Goal: Task Accomplishment & Management: Use online tool/utility

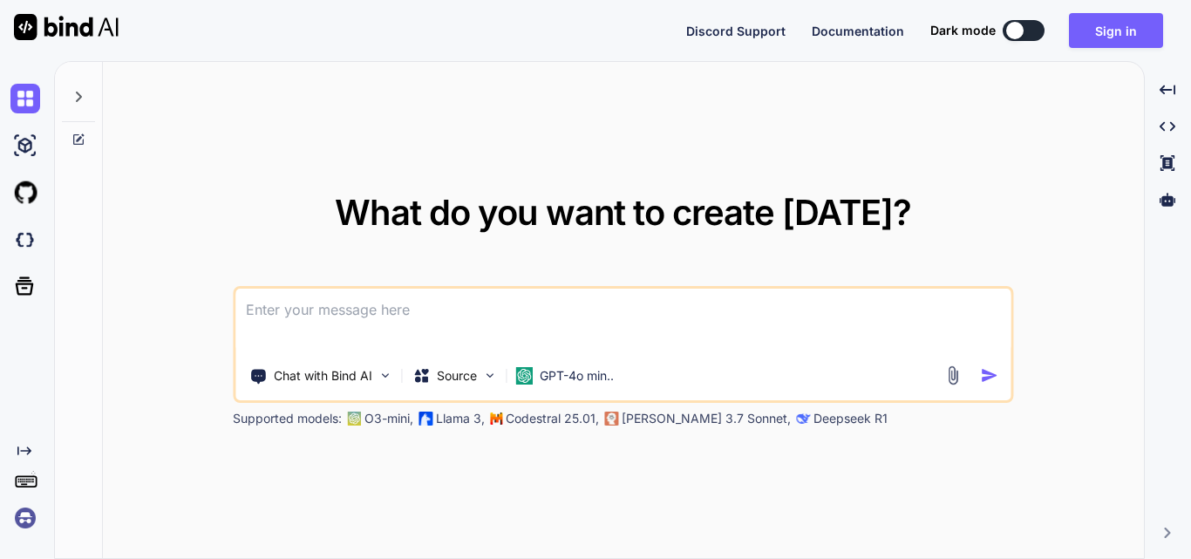
click at [393, 309] on textarea at bounding box center [622, 321] width 775 height 65
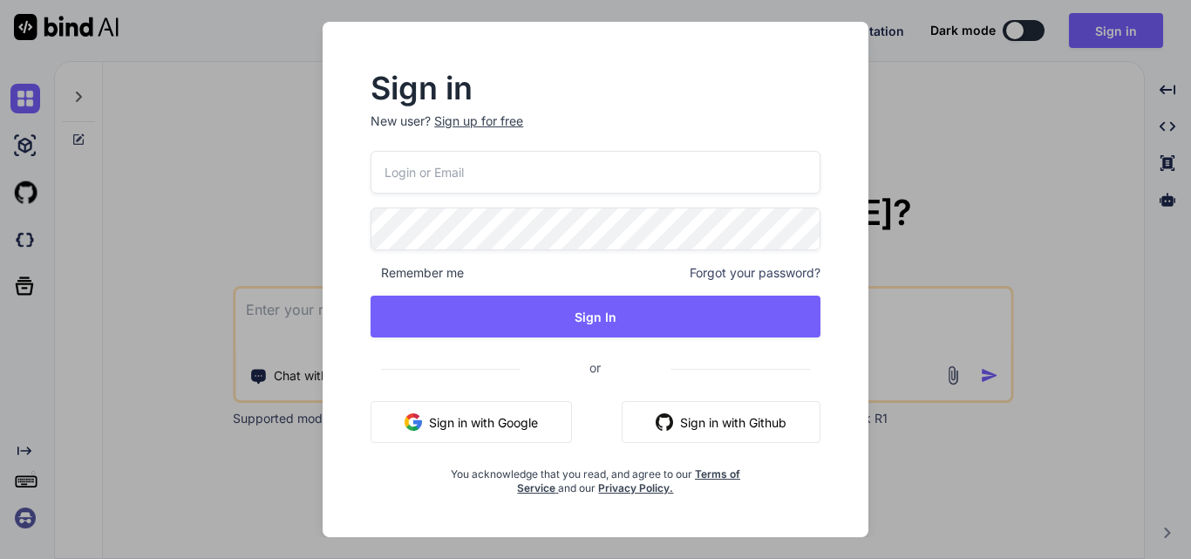
click at [520, 412] on button "Sign in with Google" at bounding box center [470, 422] width 201 height 42
click at [913, 84] on div "Sign in New user? Sign up for free Remember me Forgot your password? Sign In or…" at bounding box center [595, 279] width 1191 height 559
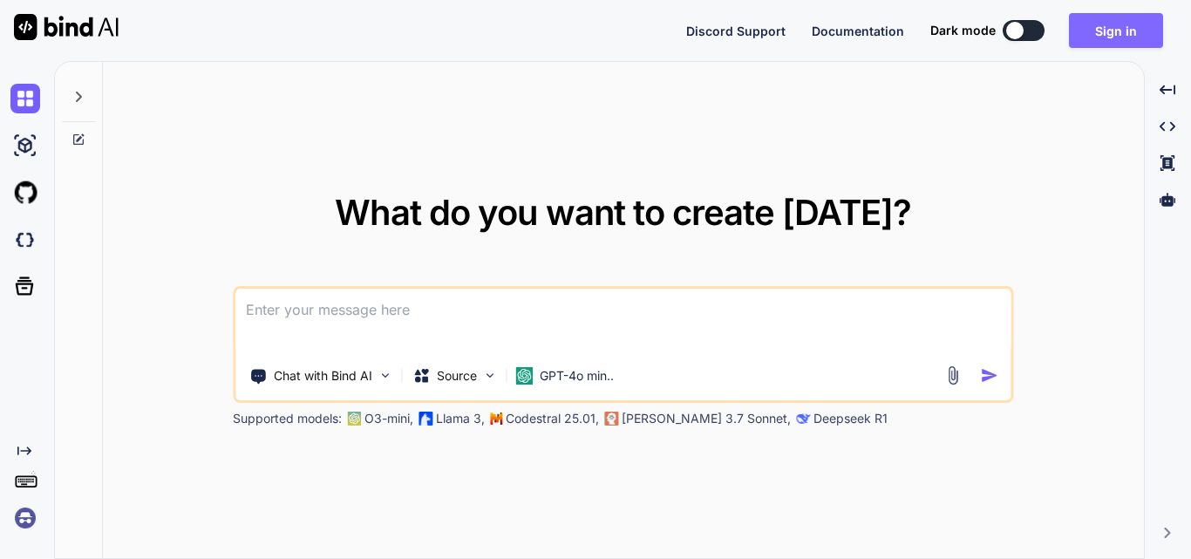
click at [1102, 23] on button "Sign in" at bounding box center [1116, 30] width 94 height 35
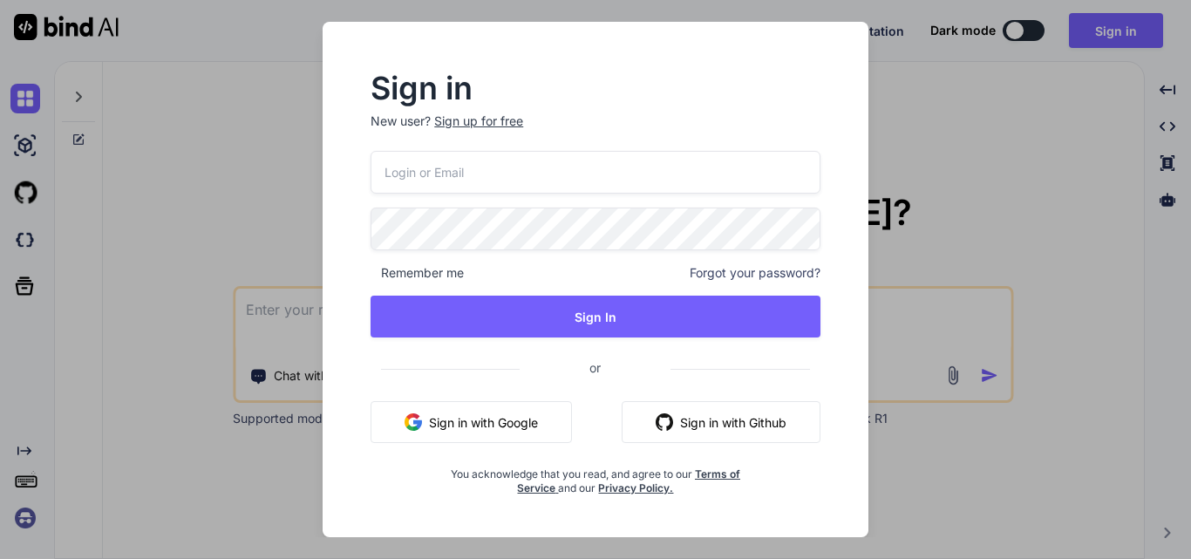
click at [486, 124] on div "Sign up for free" at bounding box center [478, 120] width 89 height 17
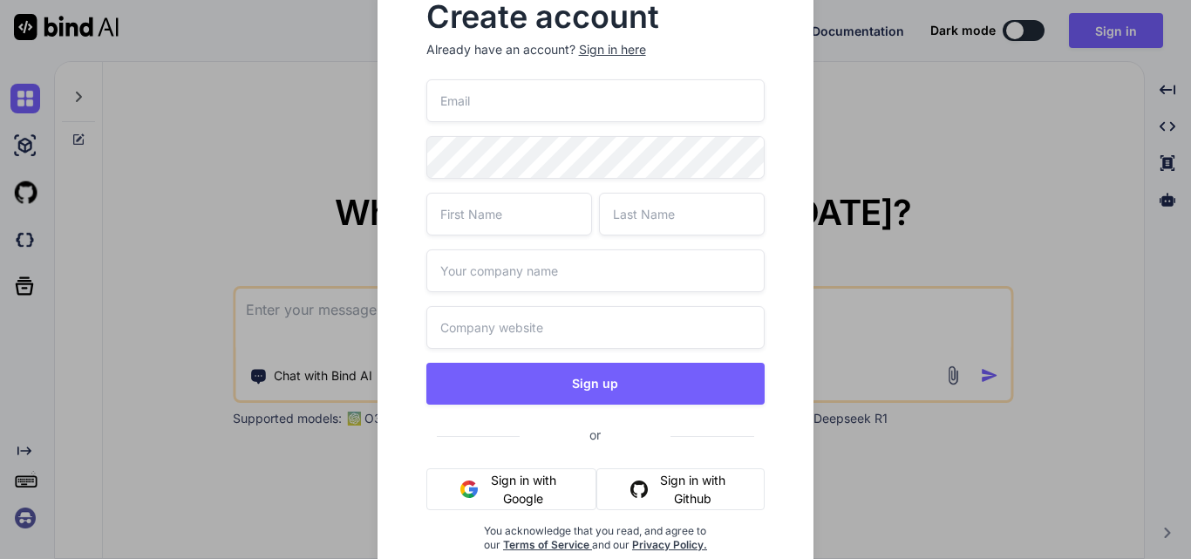
click at [548, 99] on input "email" at bounding box center [595, 100] width 339 height 43
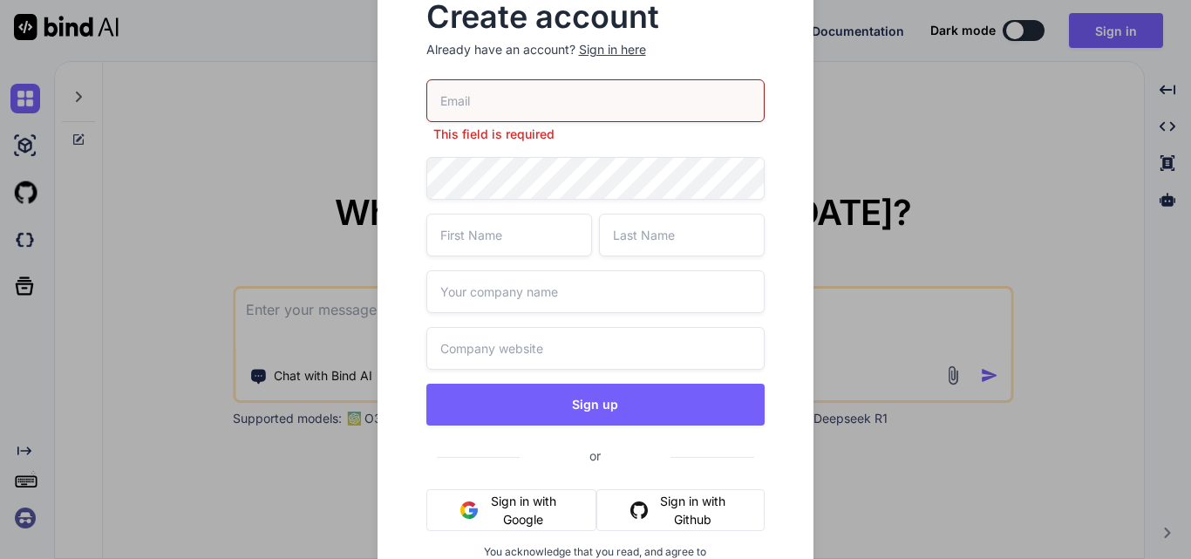
paste input "[EMAIL_ADDRESS][DOMAIN_NAME]"
type input "[EMAIL_ADDRESS][DOMAIN_NAME]"
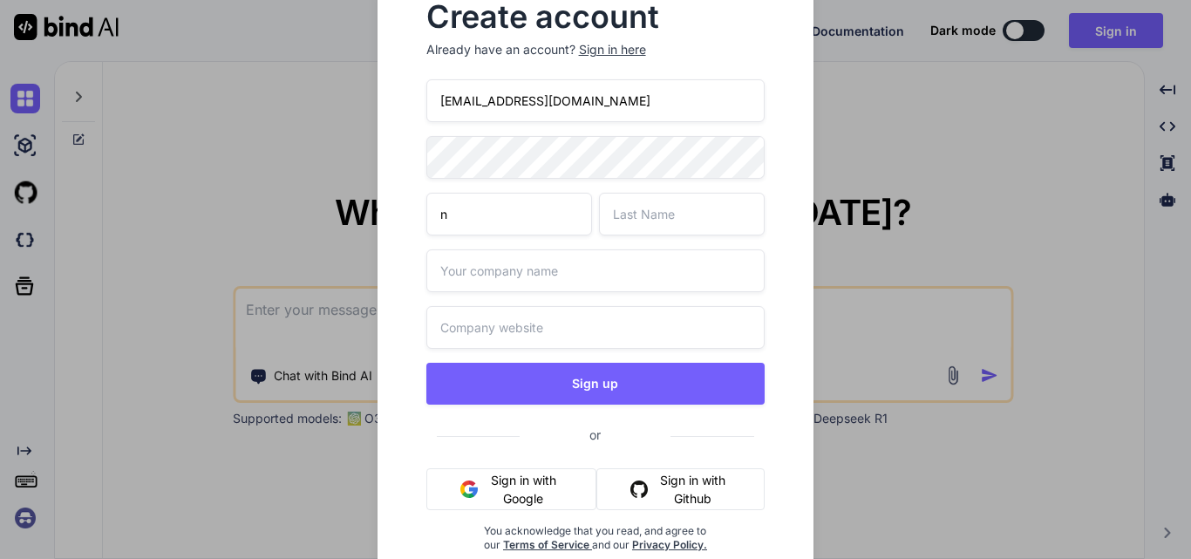
type input "n"
click at [719, 200] on input "text" at bounding box center [682, 214] width 166 height 43
type input "s"
click at [498, 272] on input "text" at bounding box center [595, 270] width 339 height 43
type input "gssd"
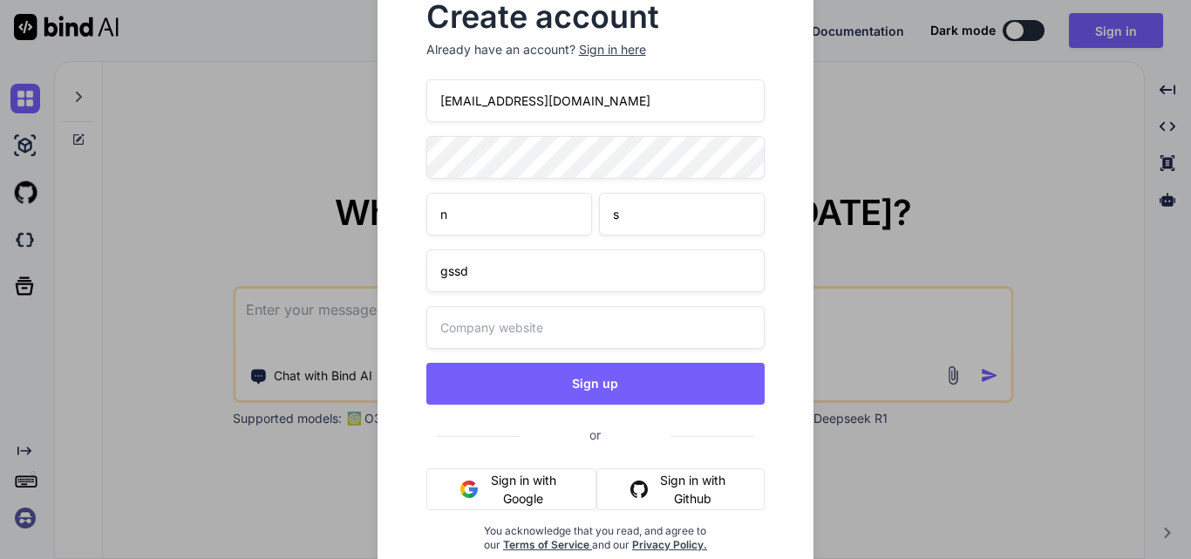
click at [506, 321] on input "text" at bounding box center [595, 327] width 339 height 43
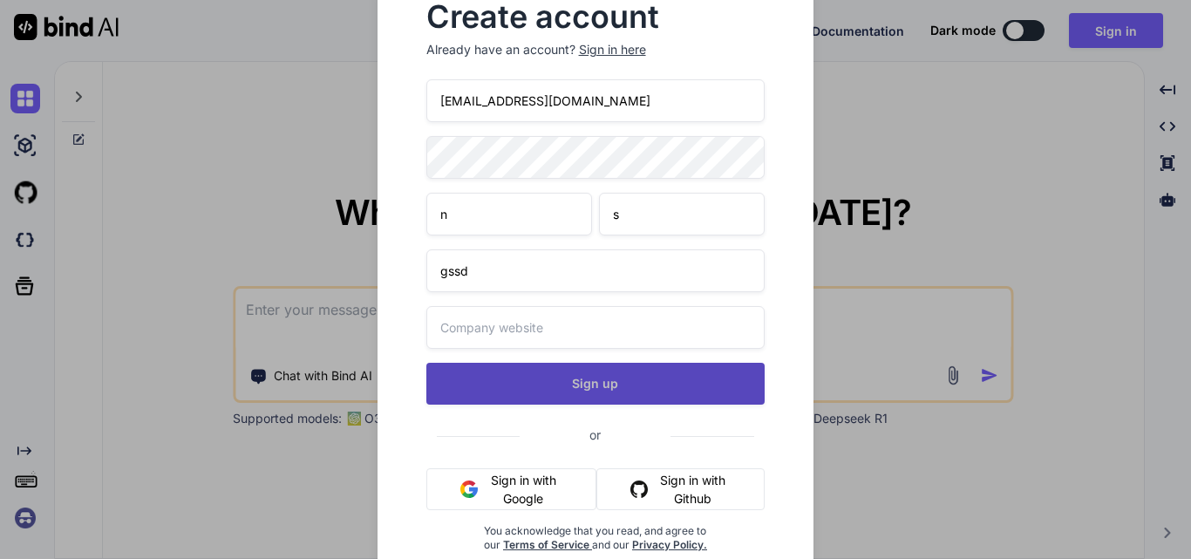
click at [581, 391] on button "Sign up" at bounding box center [595, 384] width 339 height 42
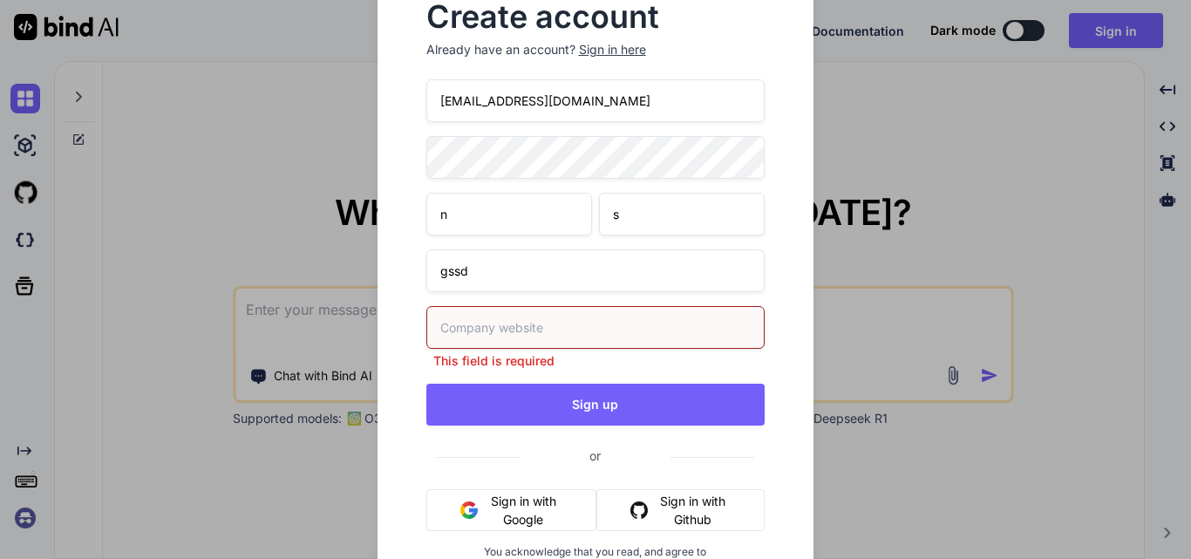
click at [554, 327] on input "text" at bounding box center [595, 327] width 339 height 43
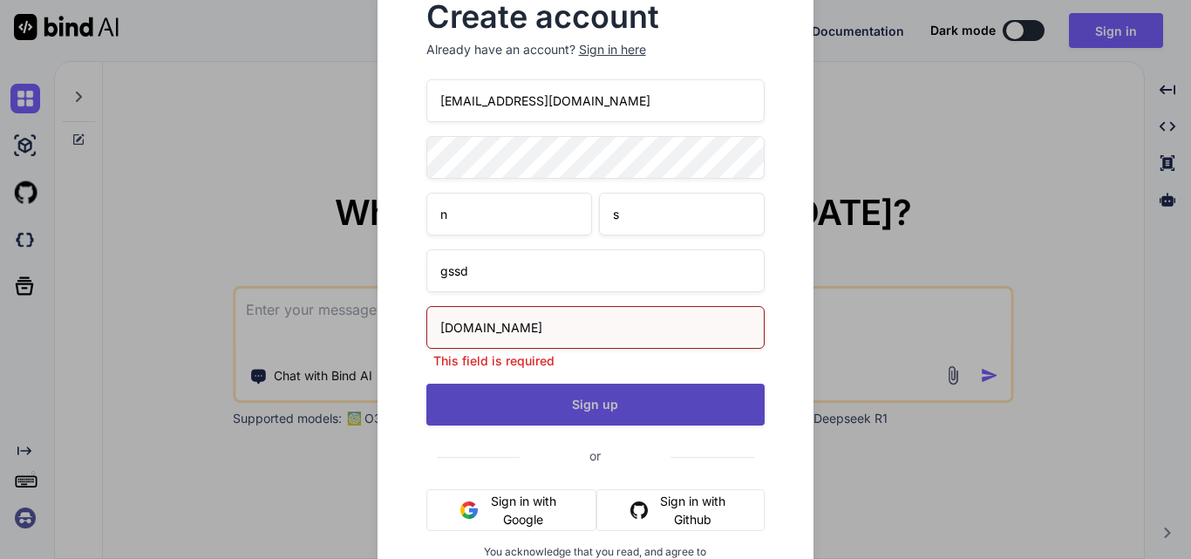
type input "[DOMAIN_NAME]"
click at [594, 397] on button "Sign up" at bounding box center [595, 405] width 339 height 42
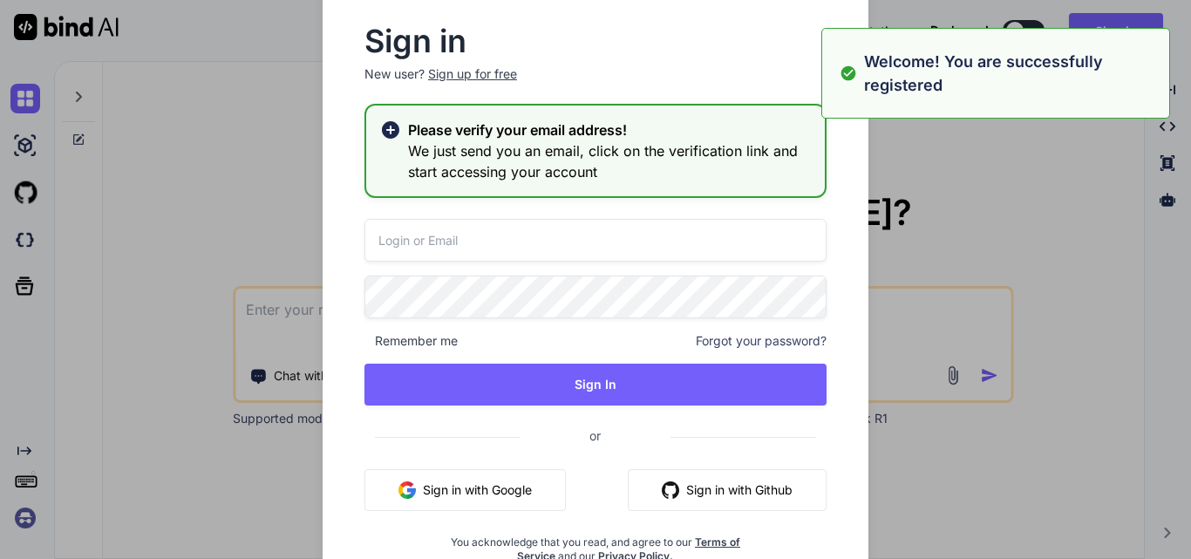
type input "[EMAIL_ADDRESS][DOMAIN_NAME]"
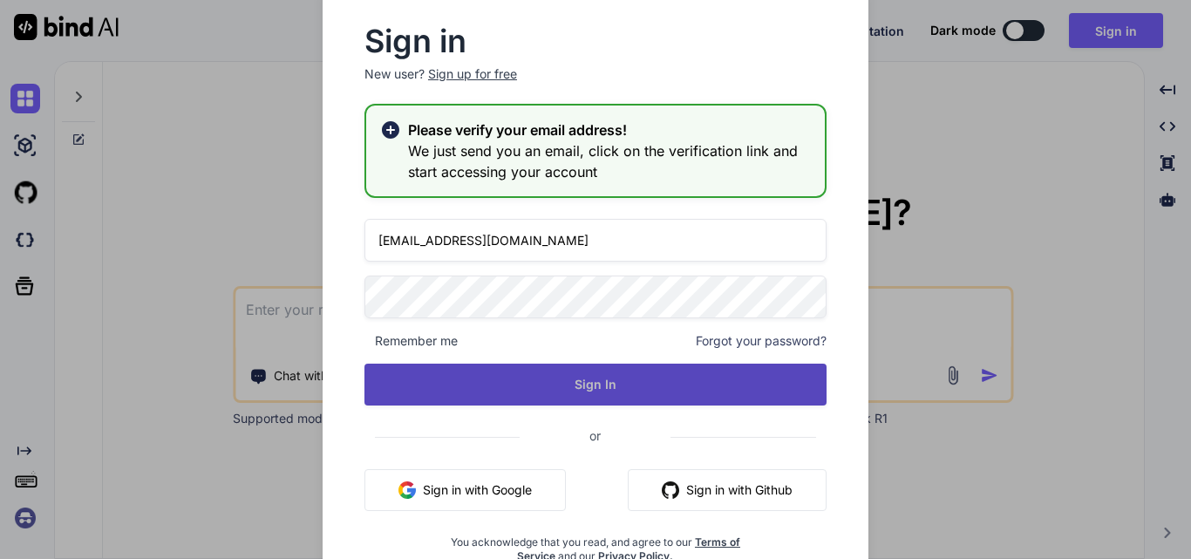
click at [579, 371] on button "Sign In" at bounding box center [595, 384] width 462 height 42
click at [629, 370] on button "Sign In" at bounding box center [595, 384] width 462 height 42
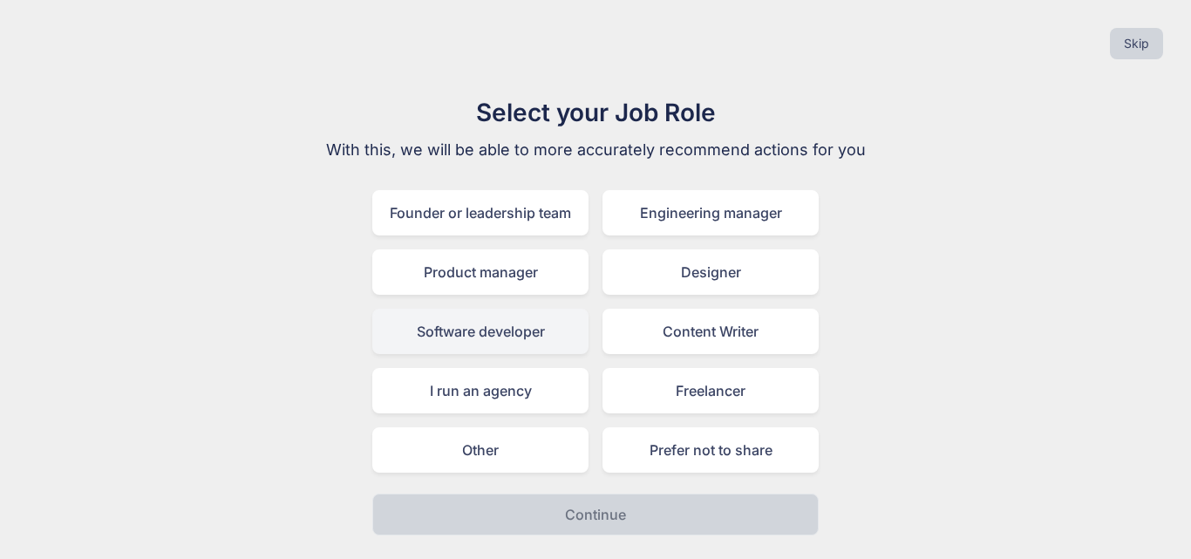
click at [502, 343] on div "Software developer" at bounding box center [480, 331] width 216 height 45
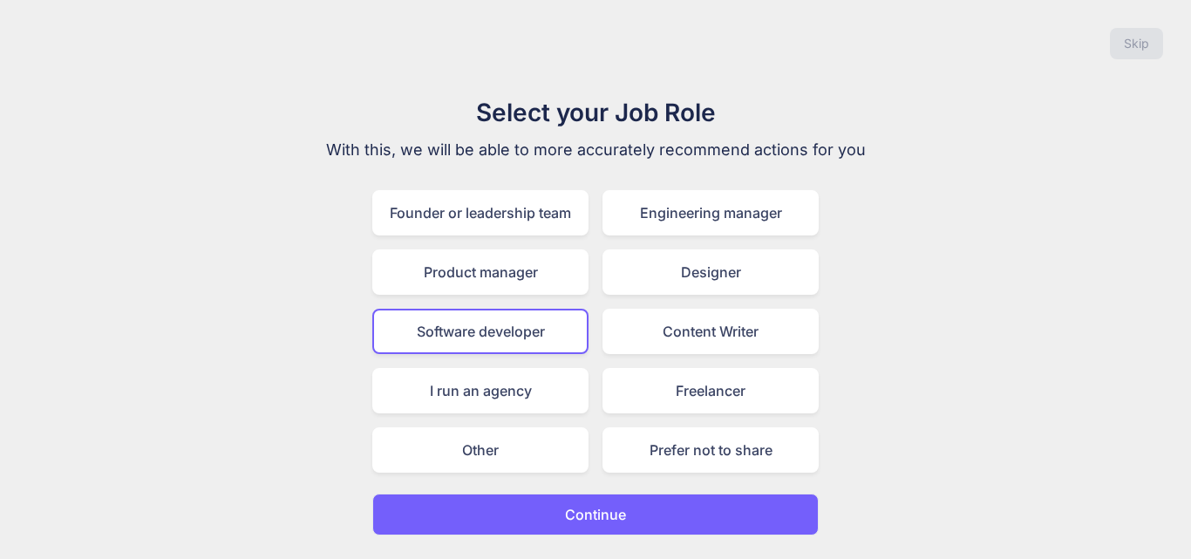
click at [575, 506] on p "Continue" at bounding box center [595, 514] width 61 height 21
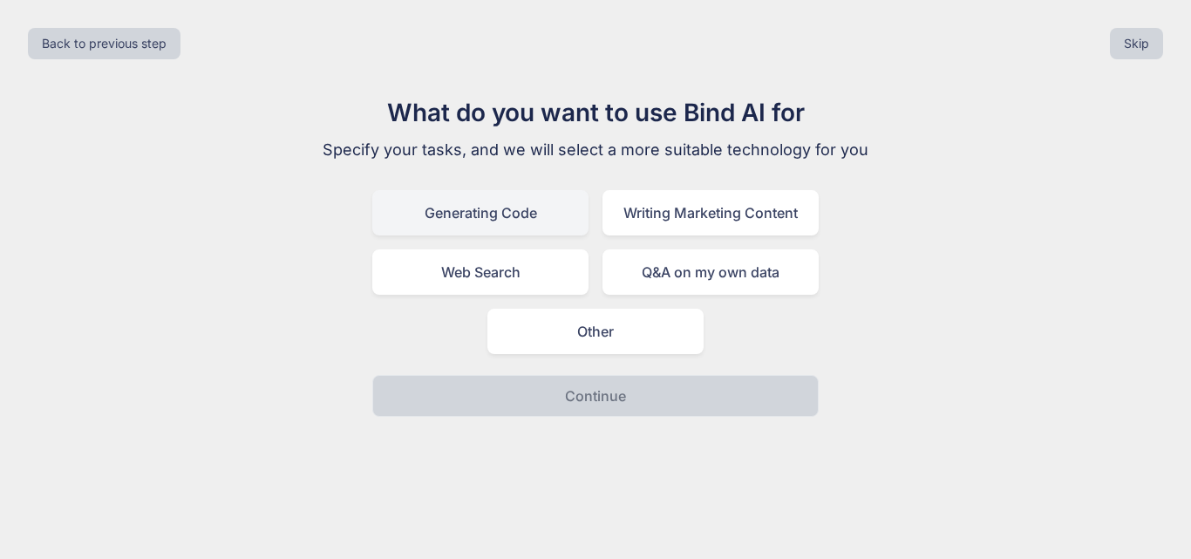
click at [513, 221] on div "Generating Code" at bounding box center [480, 212] width 216 height 45
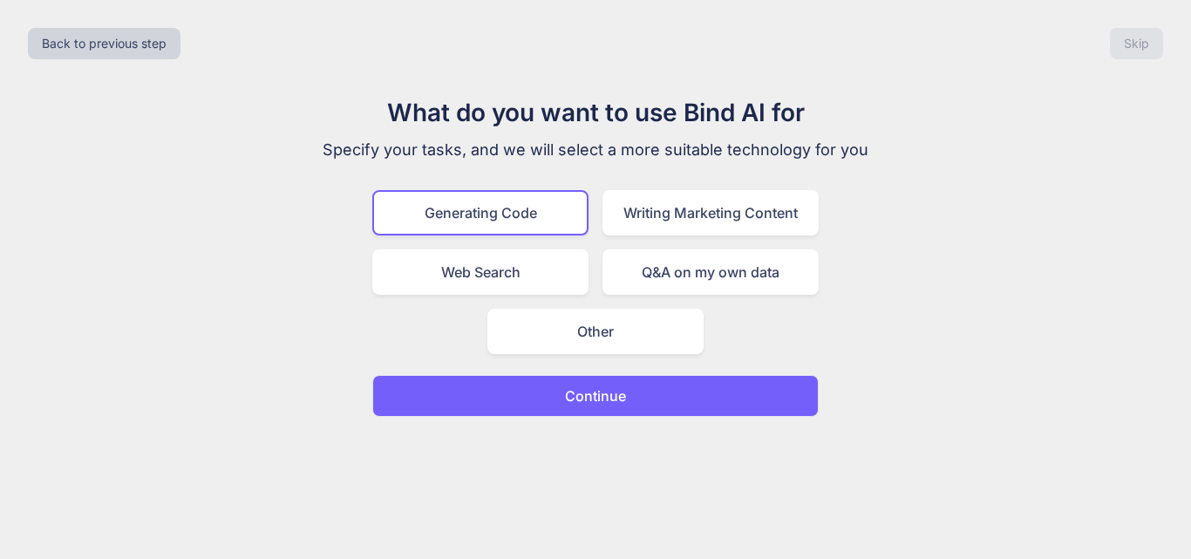
click at [579, 374] on div "What do you want to use Bind AI for Specify your tasks, and we will select a mo…" at bounding box center [595, 255] width 586 height 323
click at [582, 381] on button "Continue" at bounding box center [595, 396] width 446 height 42
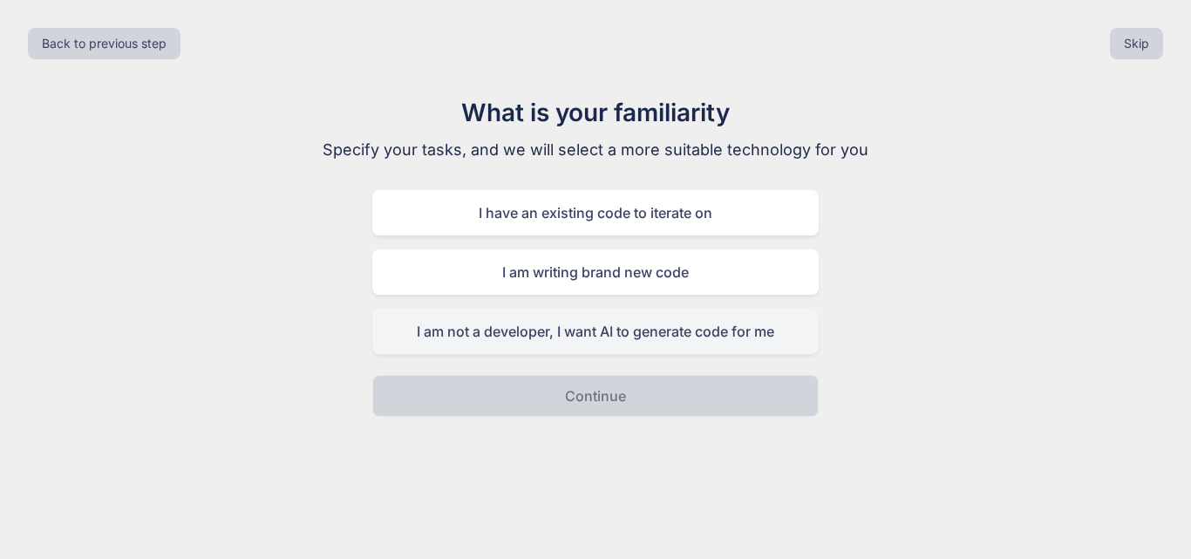
click at [591, 323] on div "I am not a developer, I want AI to generate code for me" at bounding box center [595, 331] width 446 height 45
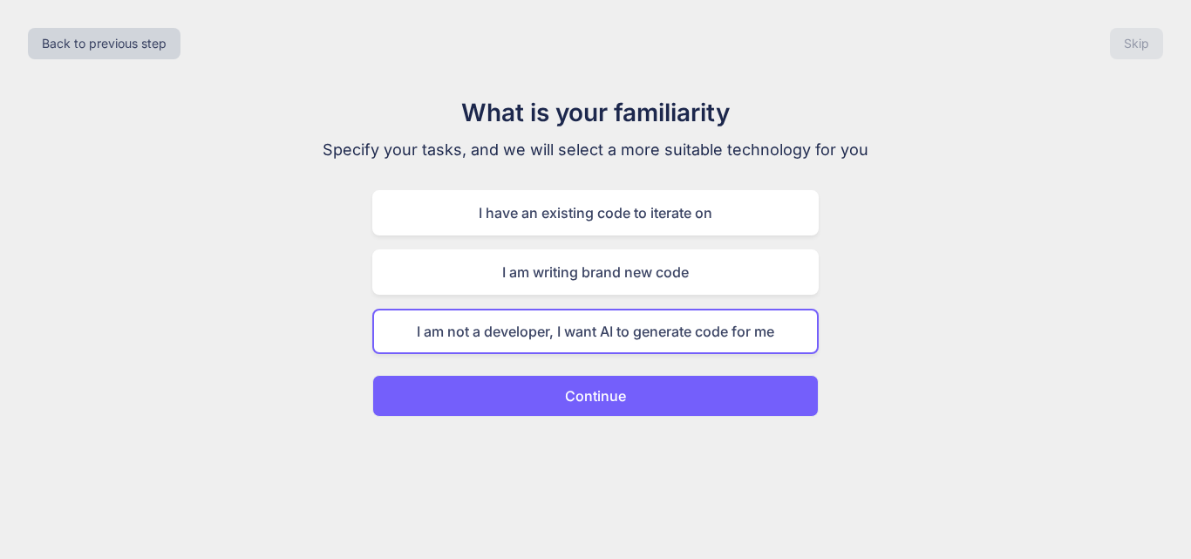
click at [651, 394] on button "Continue" at bounding box center [595, 396] width 446 height 42
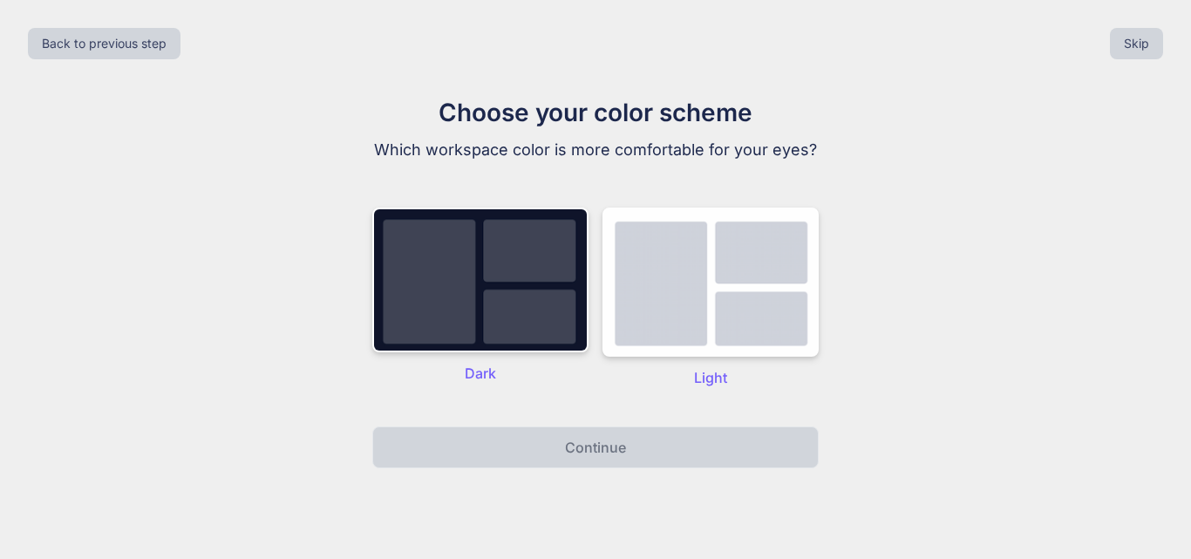
click at [502, 418] on div "Choose your color scheme Which workspace color is more comfortable for your eye…" at bounding box center [595, 281] width 586 height 374
click at [531, 314] on img at bounding box center [480, 279] width 216 height 145
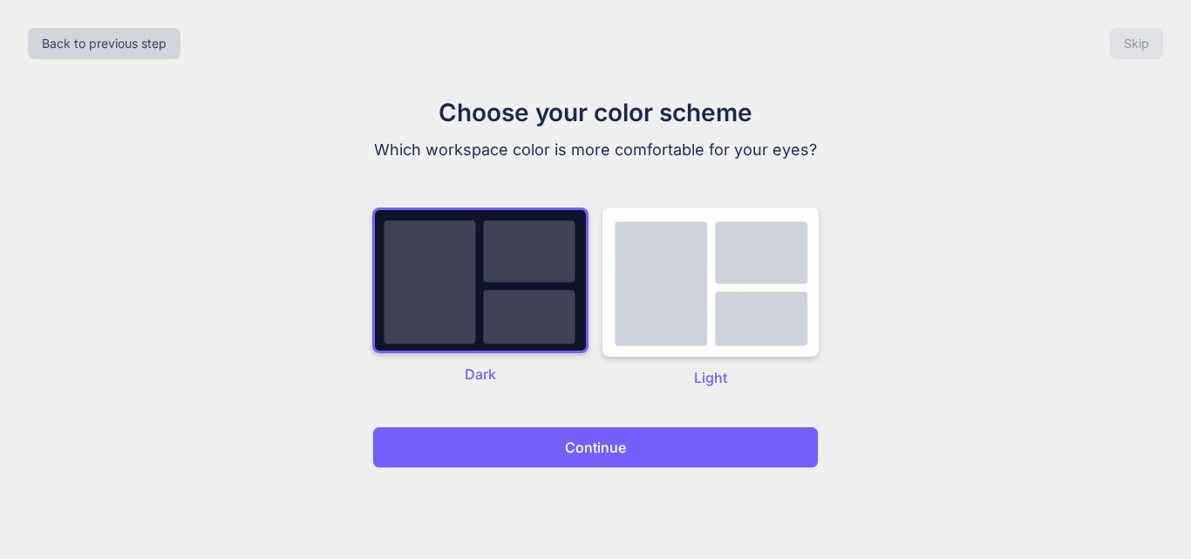
click at [601, 465] on button "Continue" at bounding box center [595, 447] width 446 height 42
click at [613, 452] on p "Continue" at bounding box center [595, 447] width 61 height 21
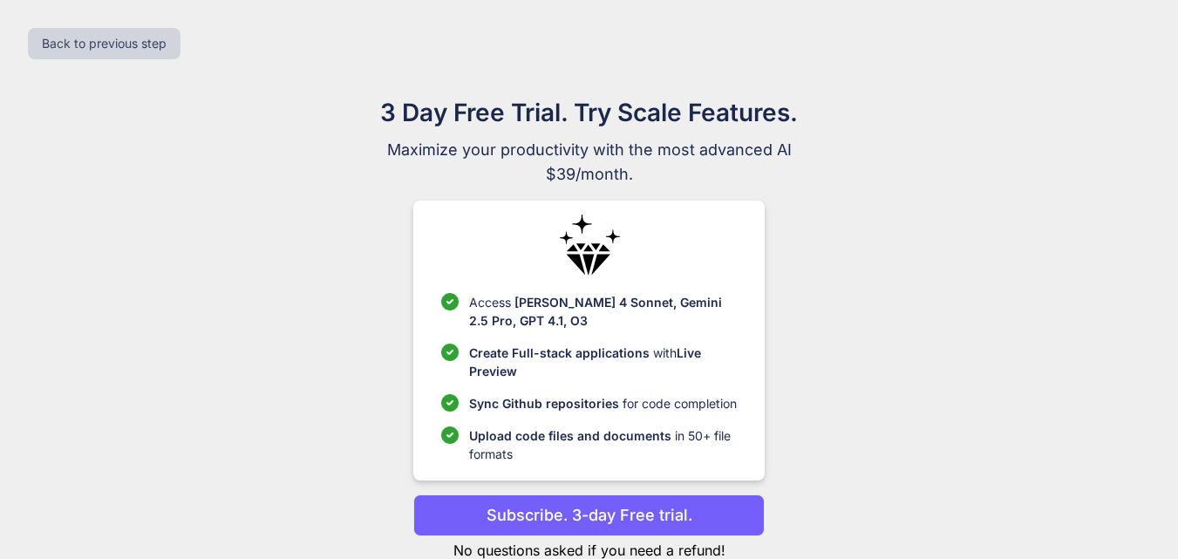
scroll to position [51, 0]
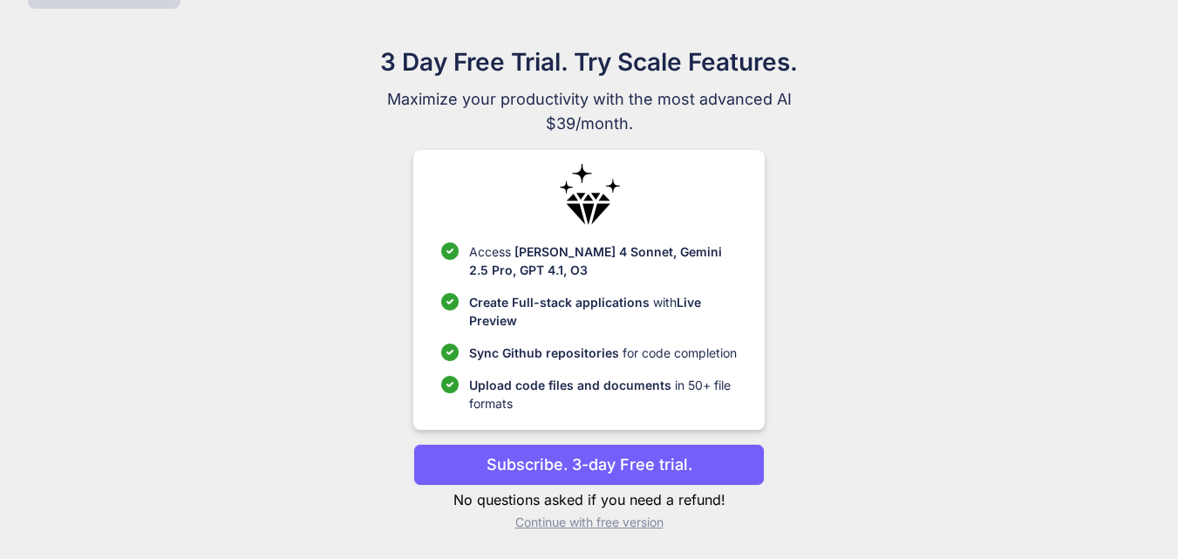
click at [626, 522] on p "Continue with free version" at bounding box center [588, 521] width 351 height 17
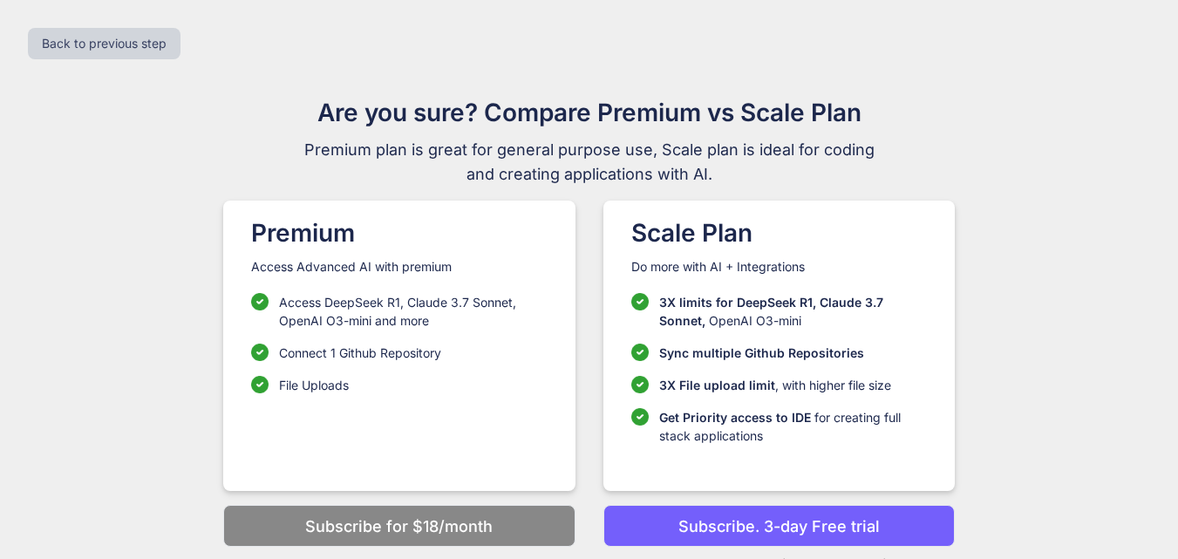
scroll to position [18, 0]
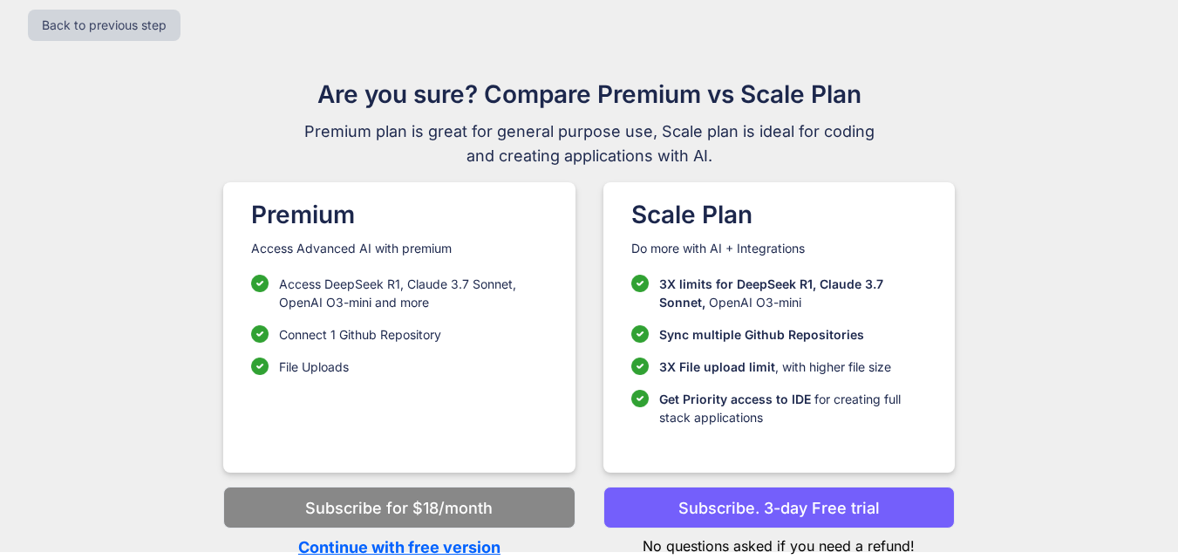
click at [425, 547] on p "Continue with free version" at bounding box center [398, 547] width 351 height 24
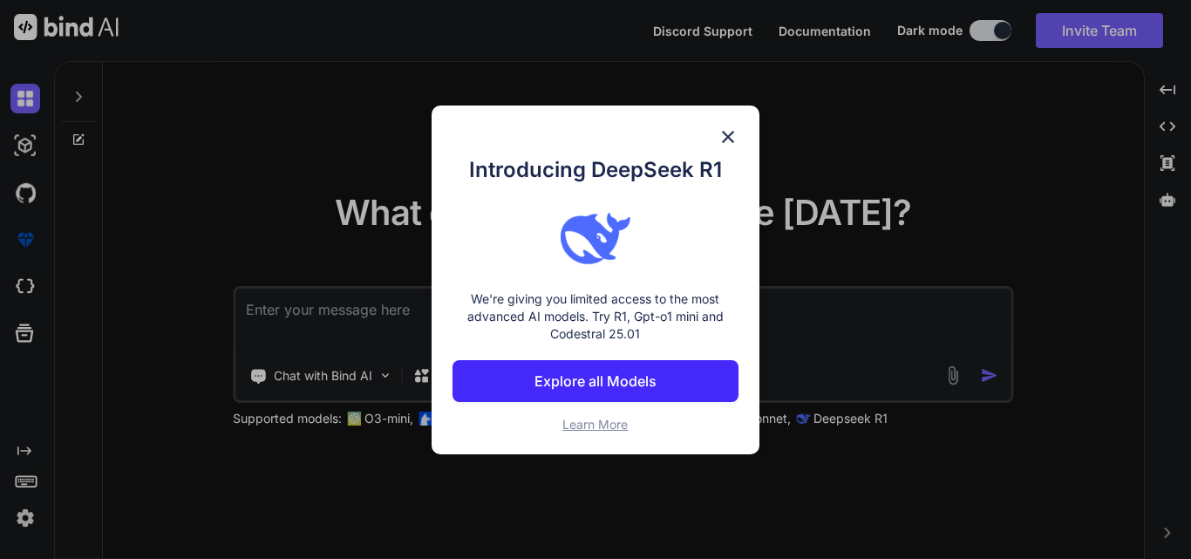
click at [734, 136] on img at bounding box center [727, 136] width 21 height 21
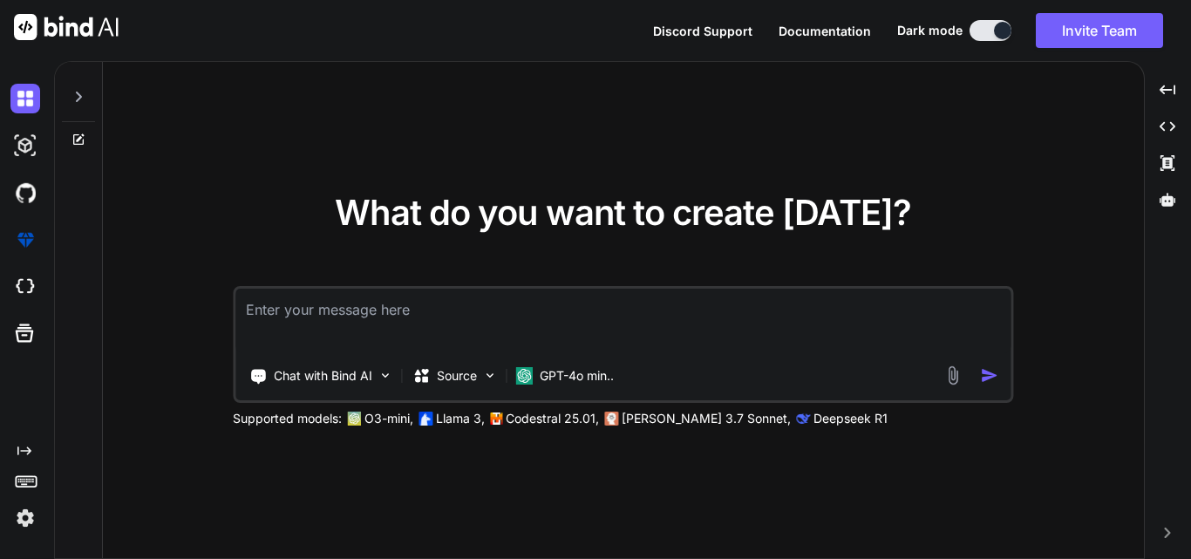
click at [457, 319] on textarea at bounding box center [622, 321] width 775 height 65
type textarea "how to change package name in flutter"
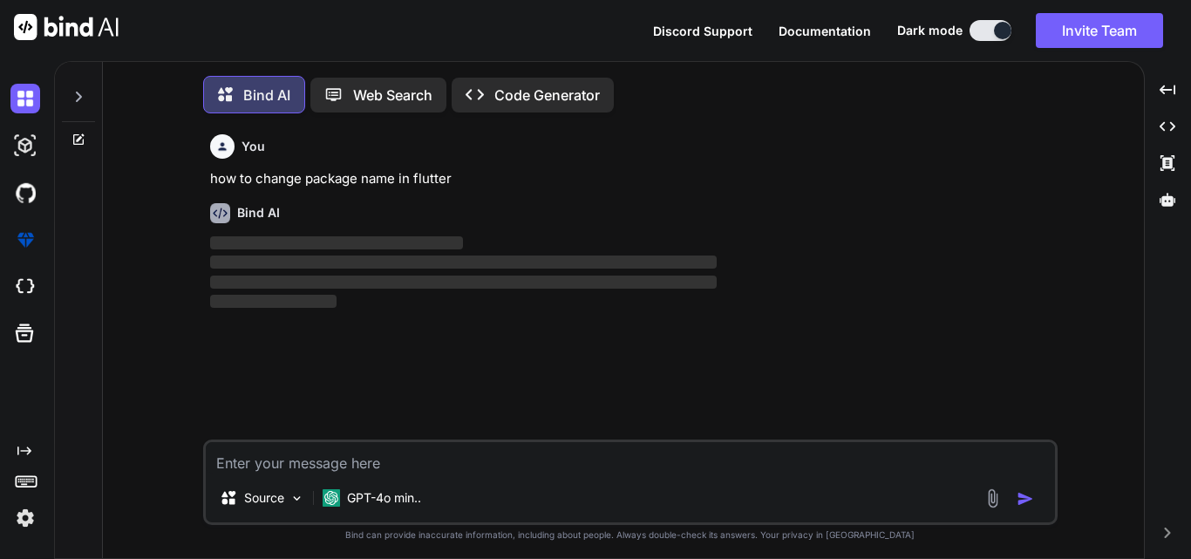
scroll to position [9, 0]
